Goal: Information Seeking & Learning: Learn about a topic

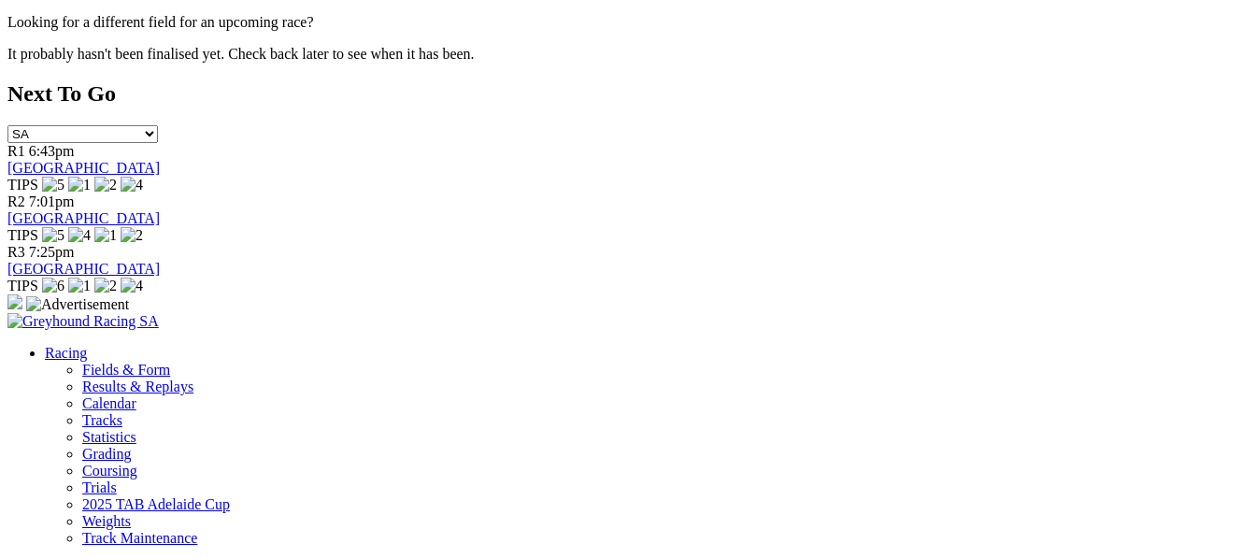
scroll to position [1034, 0]
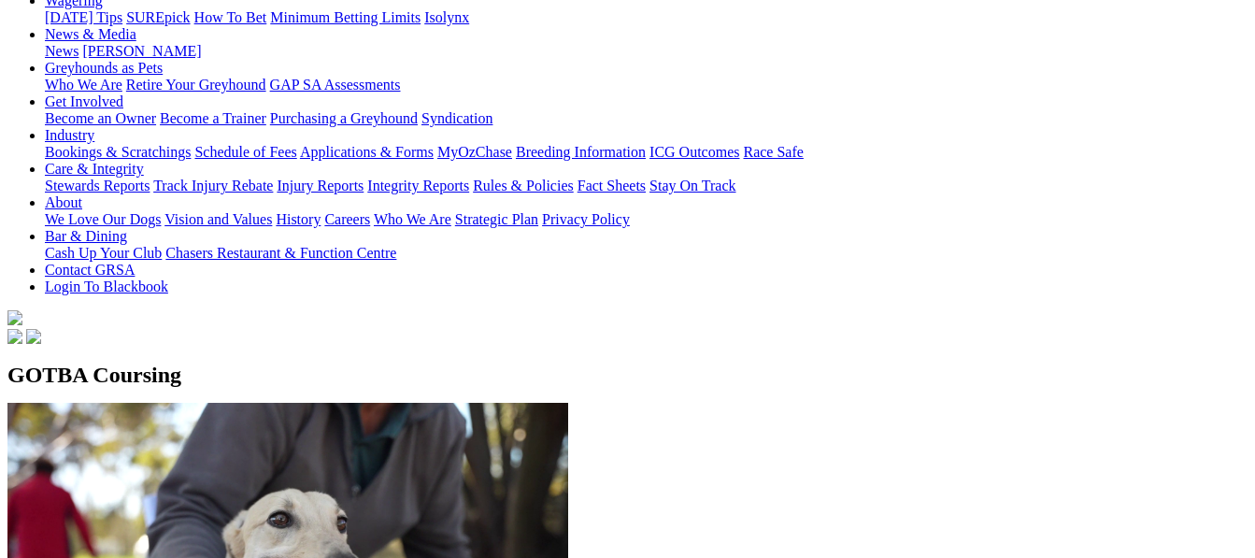
scroll to position [299, 0]
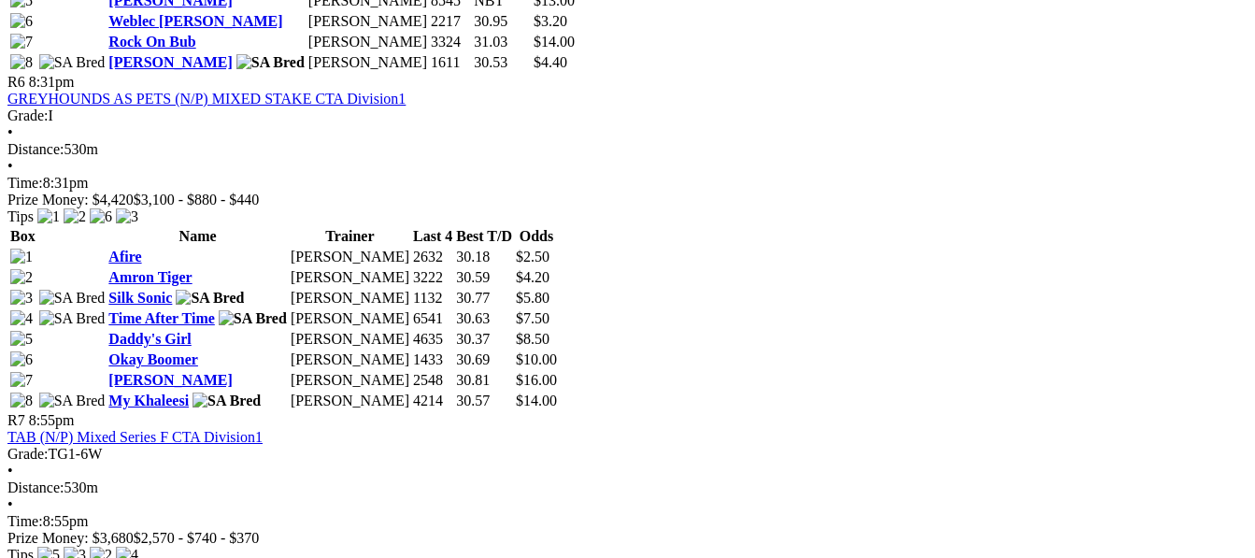
scroll to position [2564, 0]
